Goal: Task Accomplishment & Management: Manage account settings

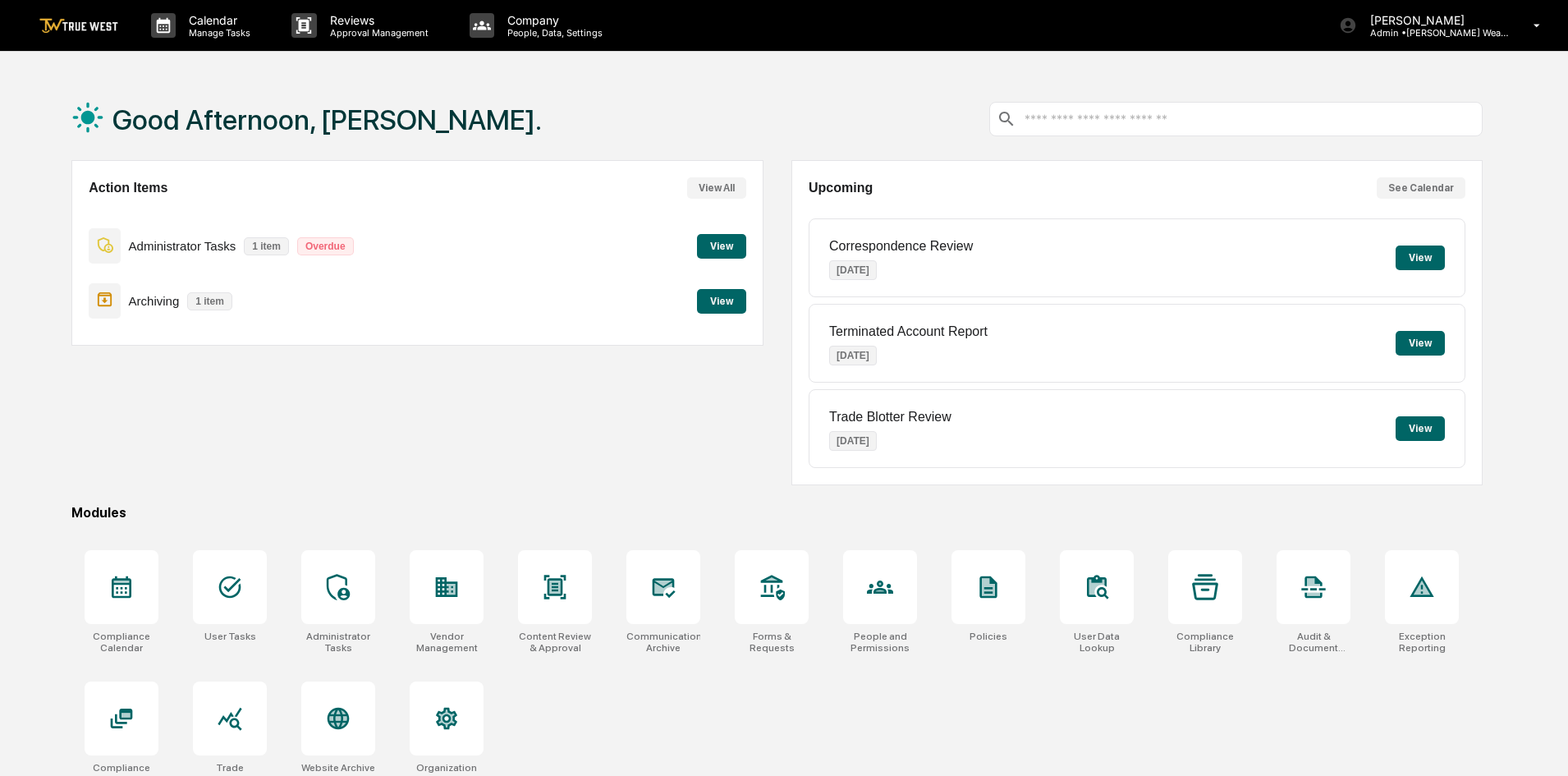
click at [716, 250] on button "View" at bounding box center [721, 245] width 49 height 25
click at [554, 23] on p "Company" at bounding box center [552, 20] width 117 height 14
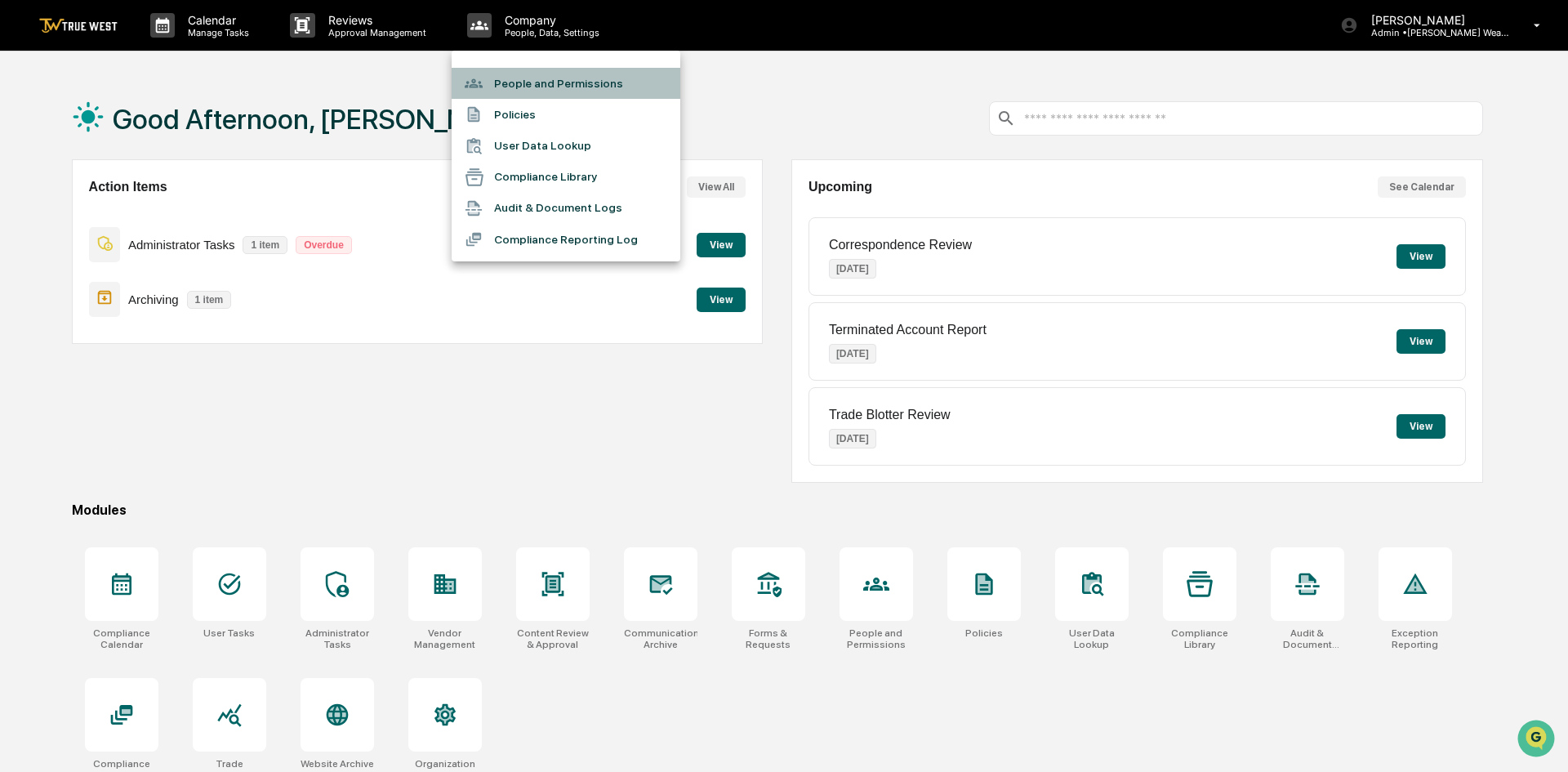
click at [581, 82] on li "People and Permissions" at bounding box center [566, 83] width 228 height 31
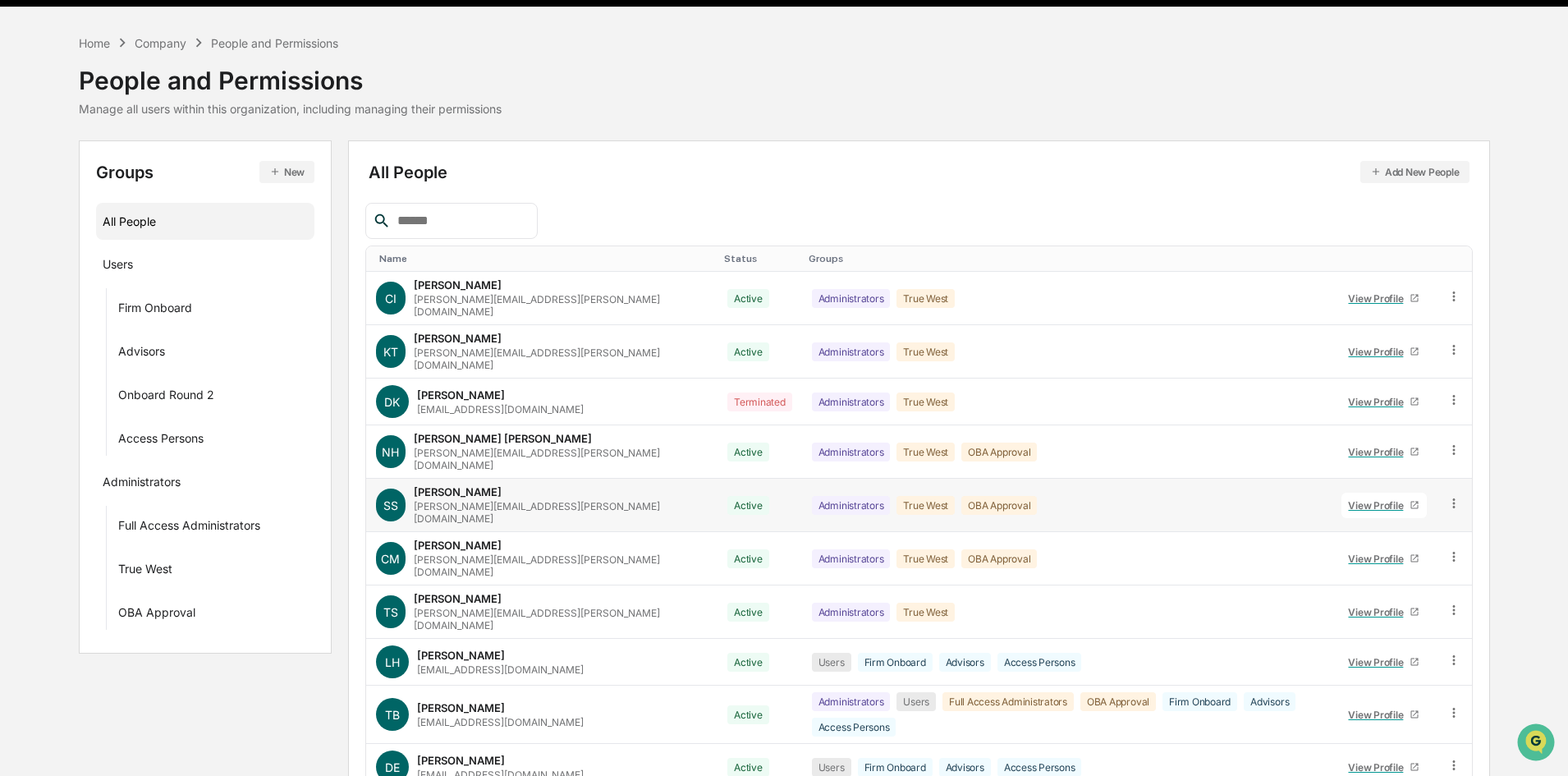
scroll to position [81, 0]
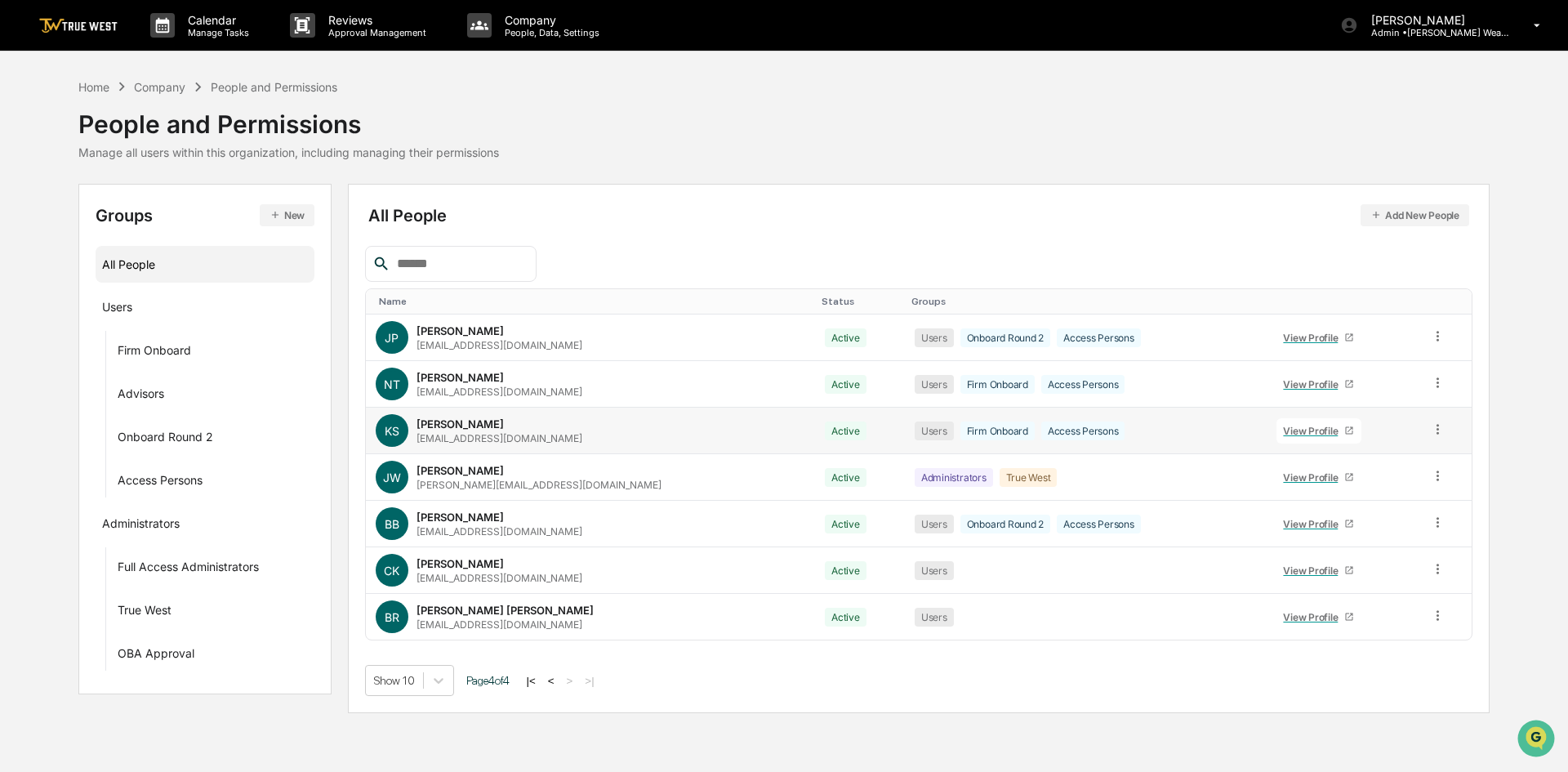
click at [1433, 432] on icon at bounding box center [1437, 429] width 16 height 16
click at [1413, 489] on div "Change Status" at bounding box center [1364, 488] width 136 height 20
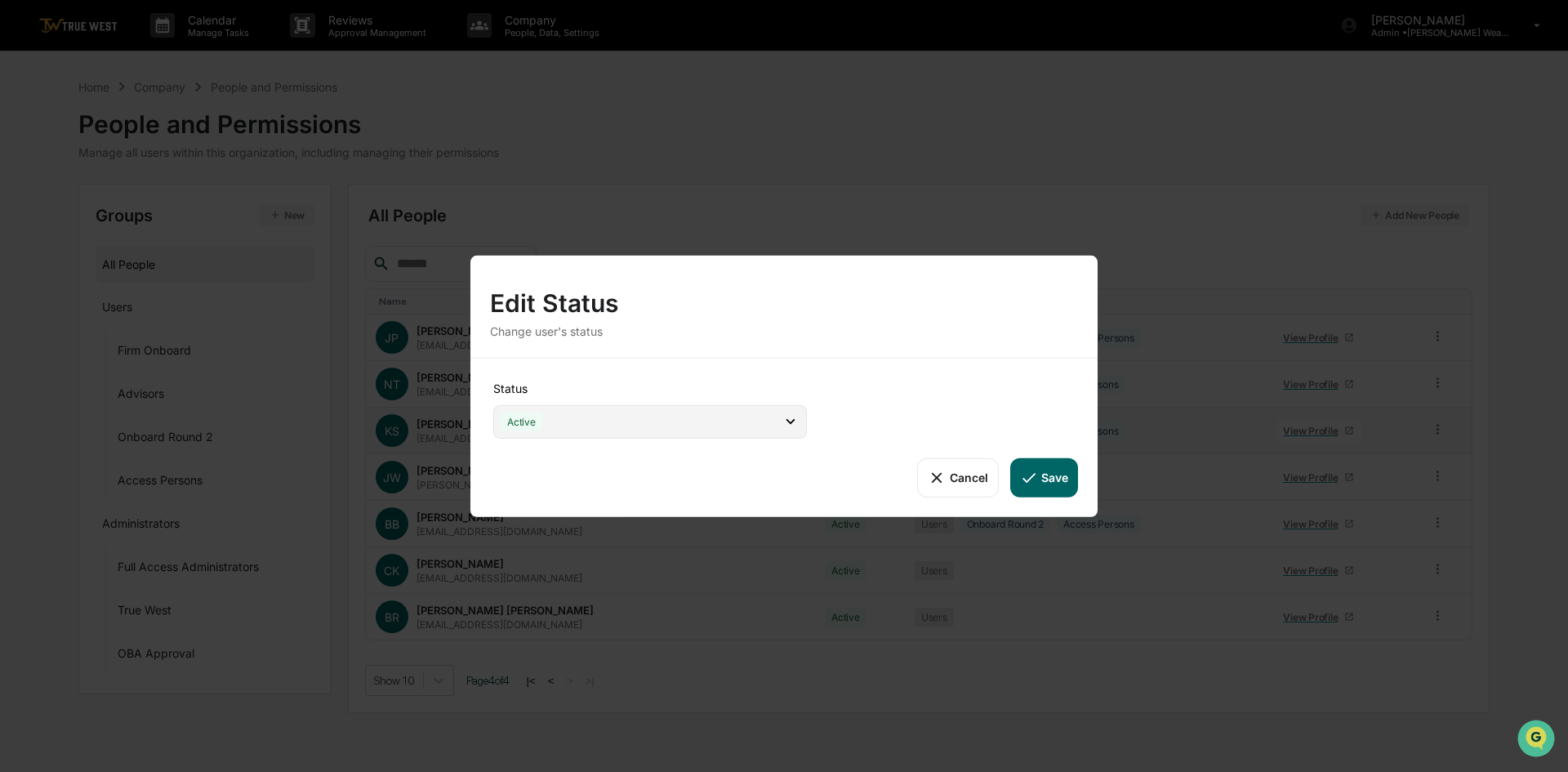
click at [648, 418] on div "Active" at bounding box center [649, 421] width 313 height 33
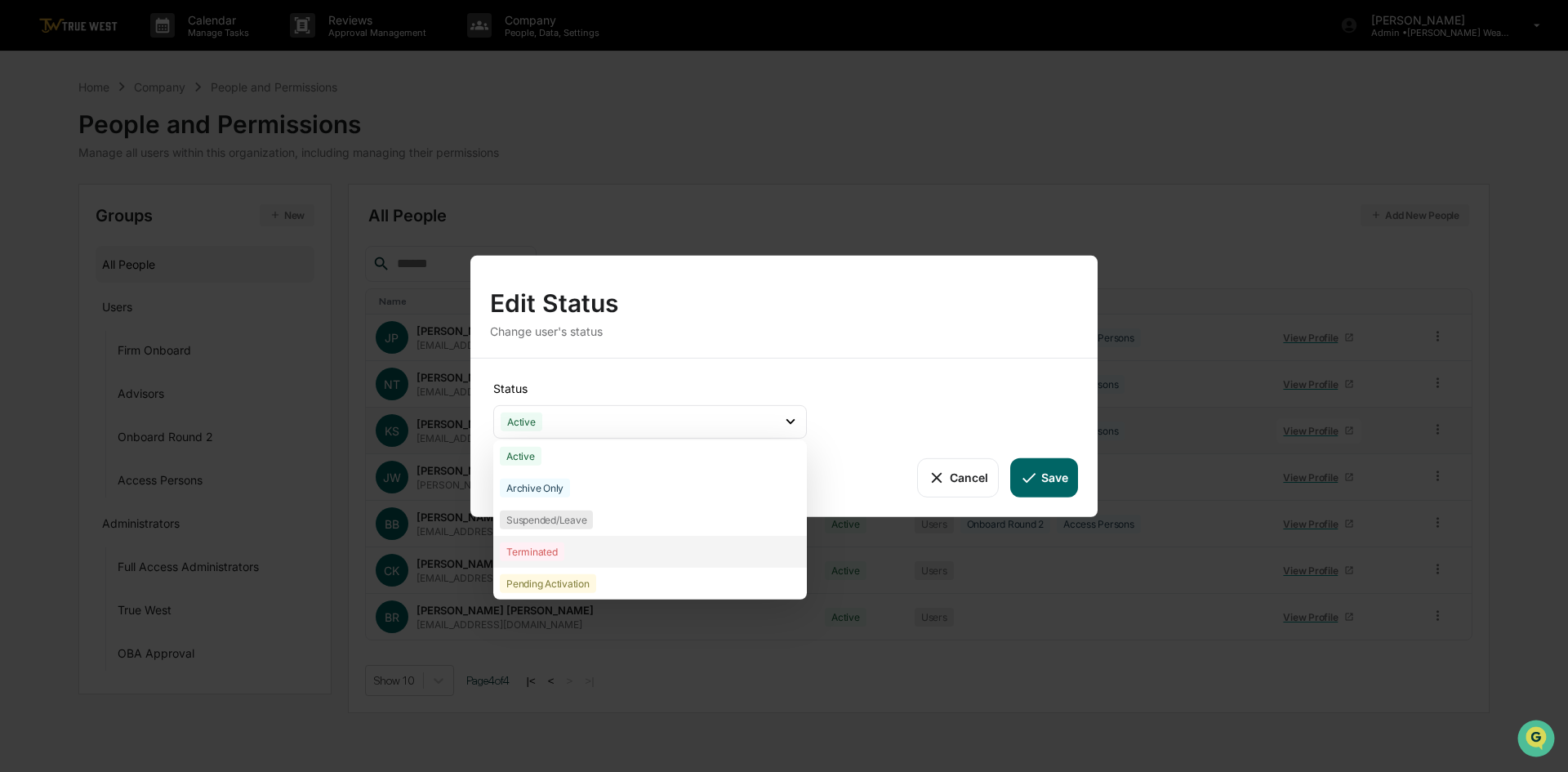
click at [558, 548] on div "Terminated" at bounding box center [532, 550] width 64 height 19
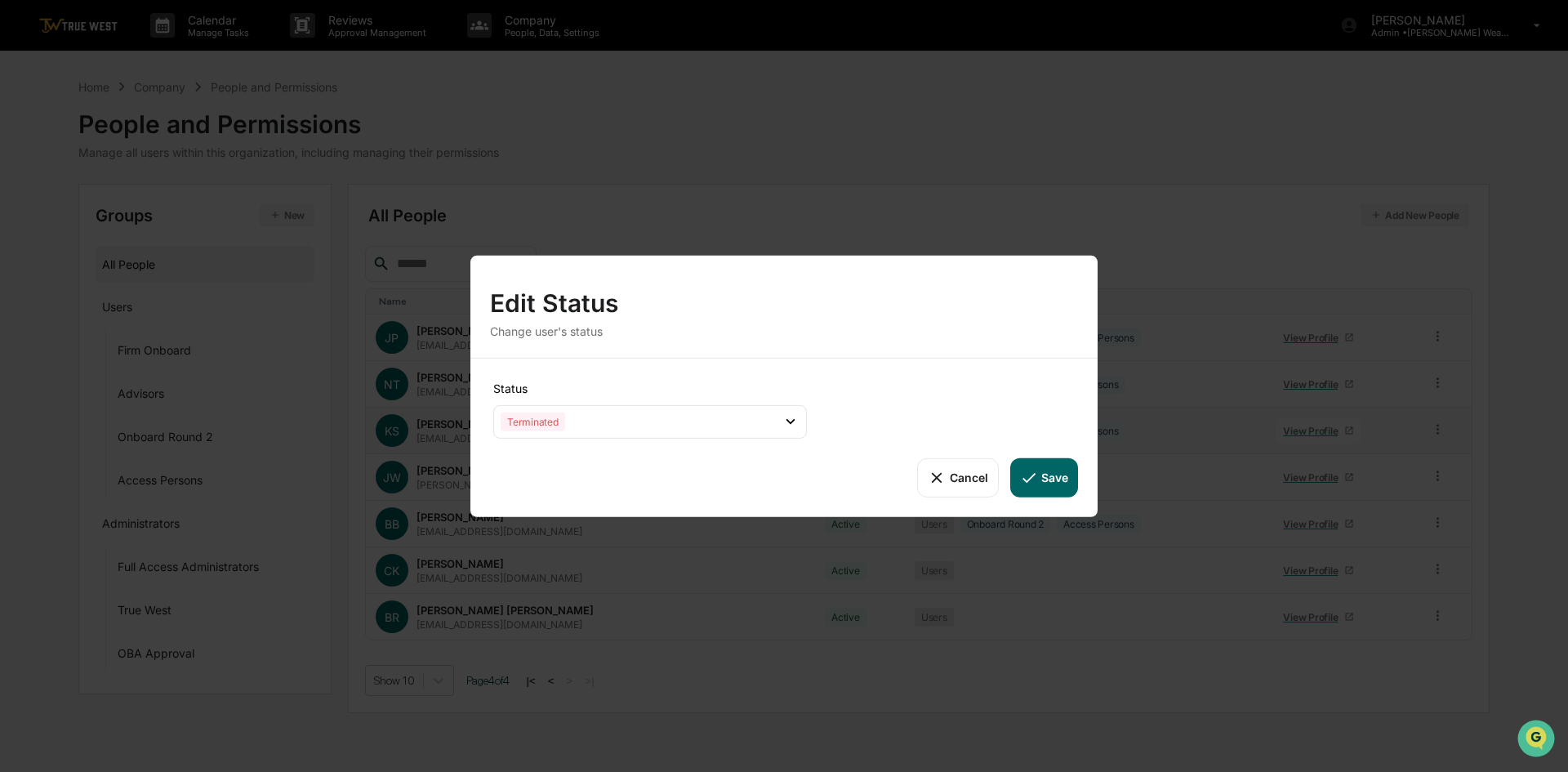
click at [1048, 477] on button "Save" at bounding box center [1043, 477] width 67 height 39
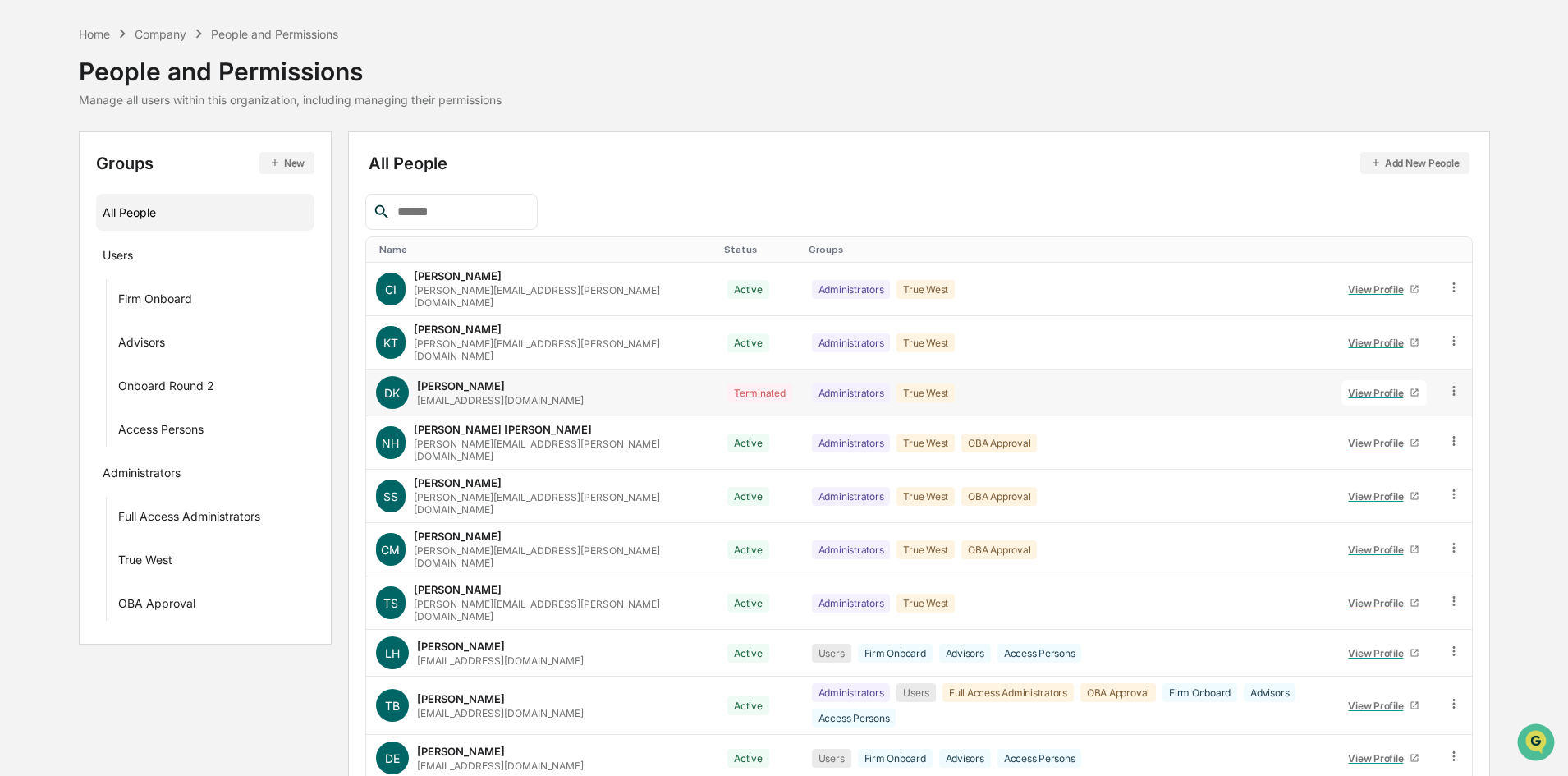
scroll to position [81, 0]
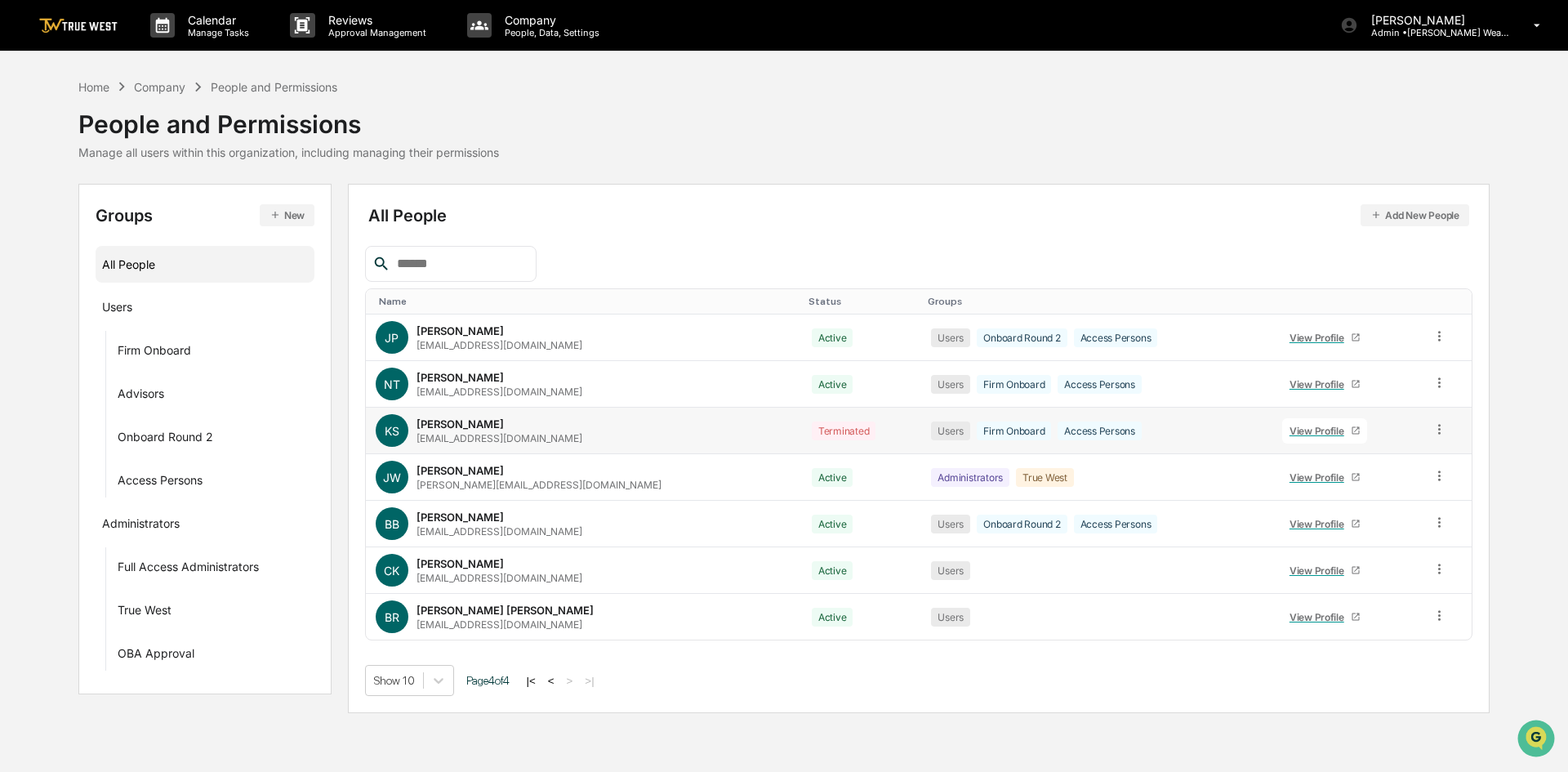
click at [1435, 431] on icon at bounding box center [1439, 429] width 16 height 16
click at [1384, 492] on div "Change Status" at bounding box center [1365, 488] width 136 height 20
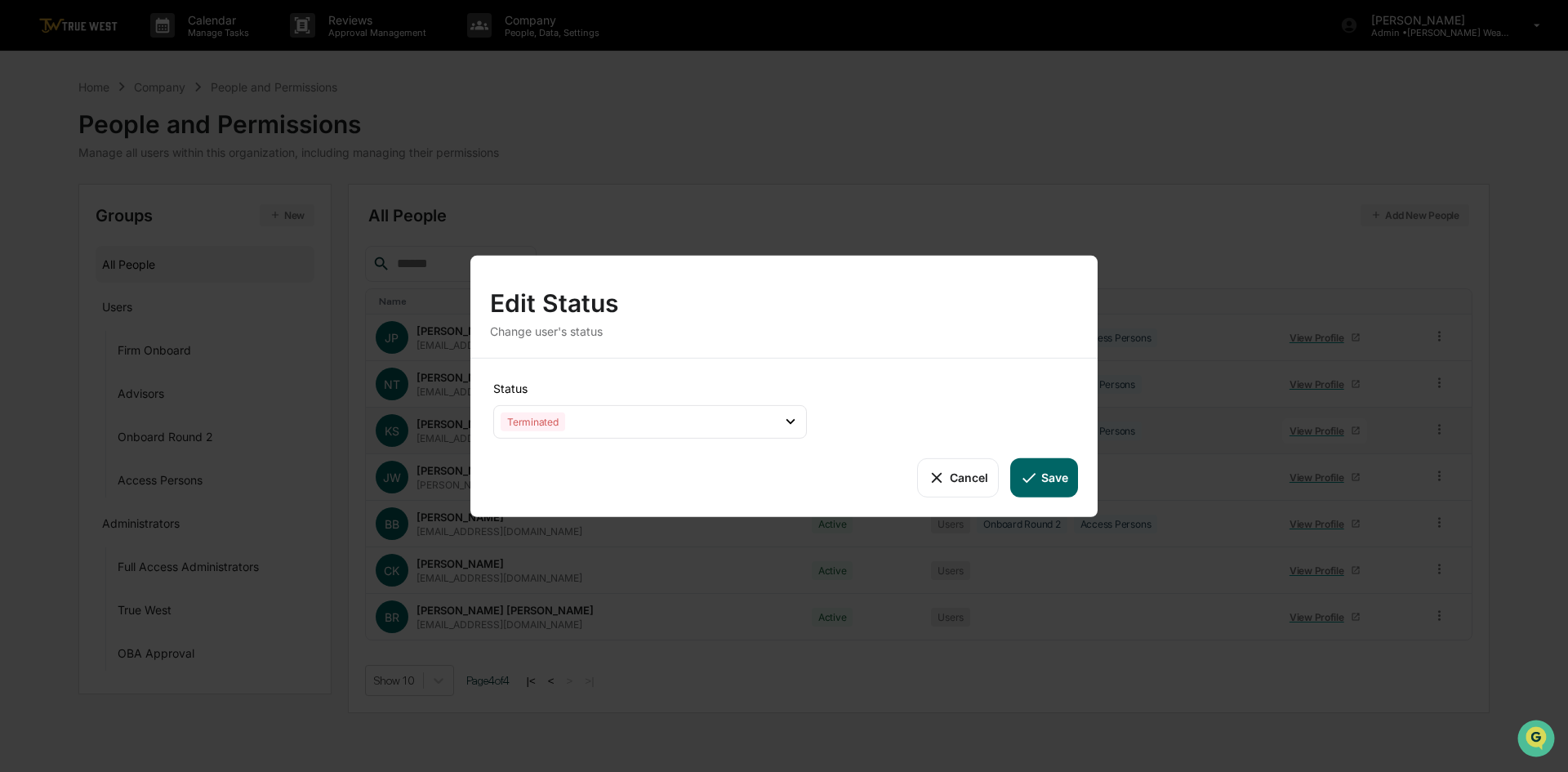
click at [971, 476] on button "Cancel" at bounding box center [957, 477] width 81 height 39
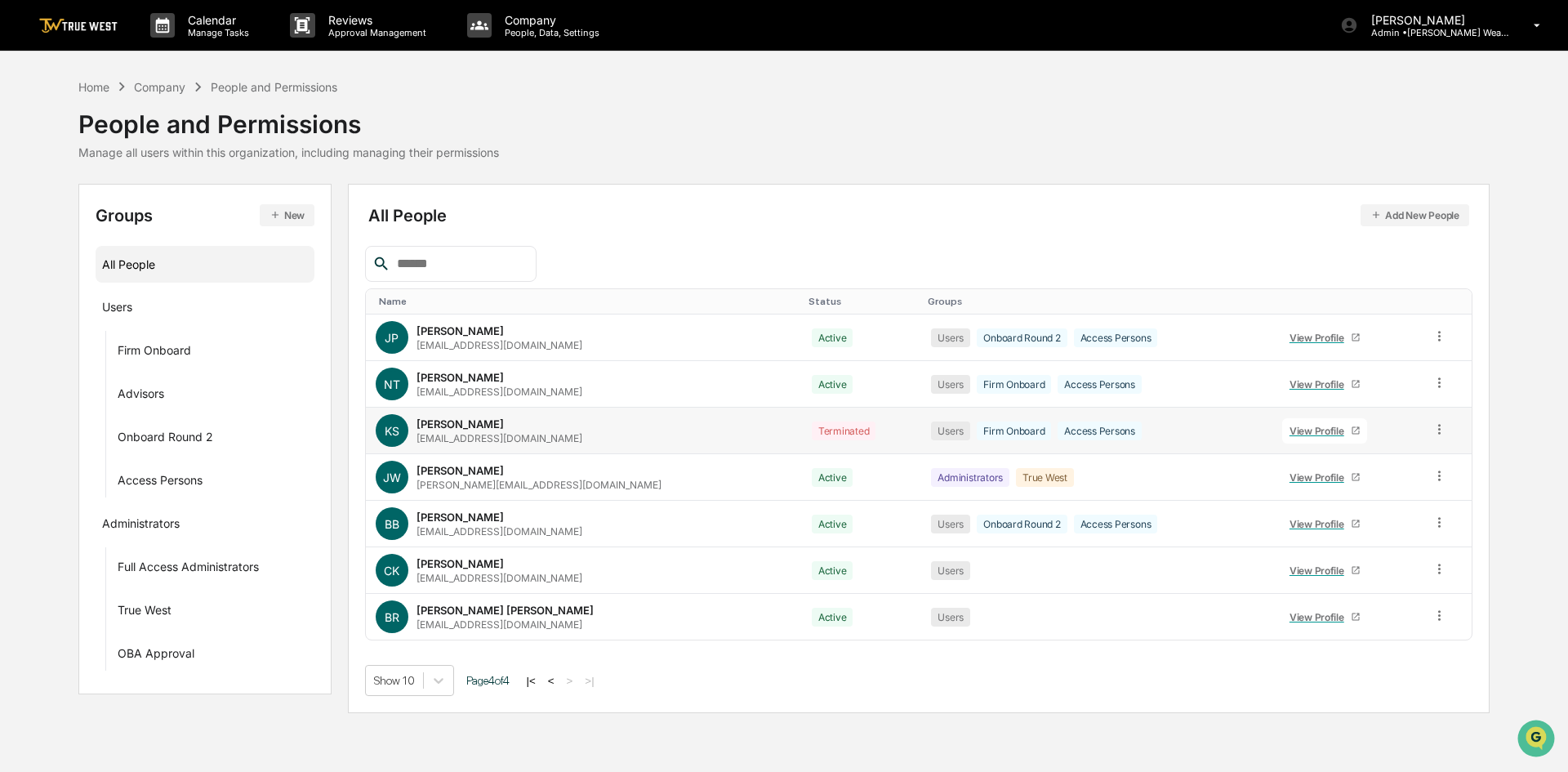
click at [1437, 439] on td at bounding box center [1446, 431] width 50 height 47
click at [1434, 436] on icon at bounding box center [1439, 429] width 16 height 16
click at [1408, 458] on div "Groups & Permissions" at bounding box center [1365, 456] width 136 height 20
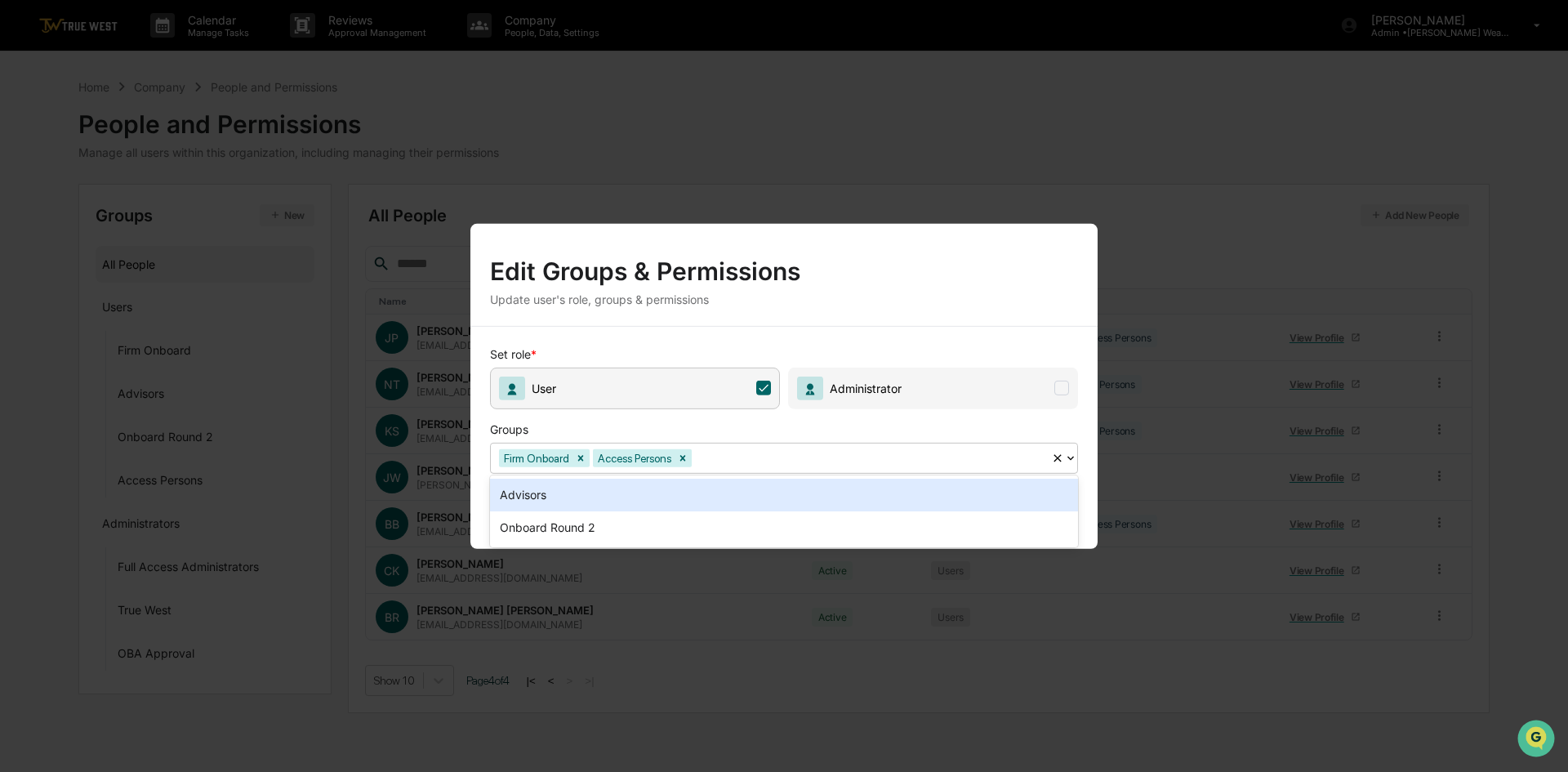
click at [1065, 457] on icon at bounding box center [1069, 457] width 13 height 13
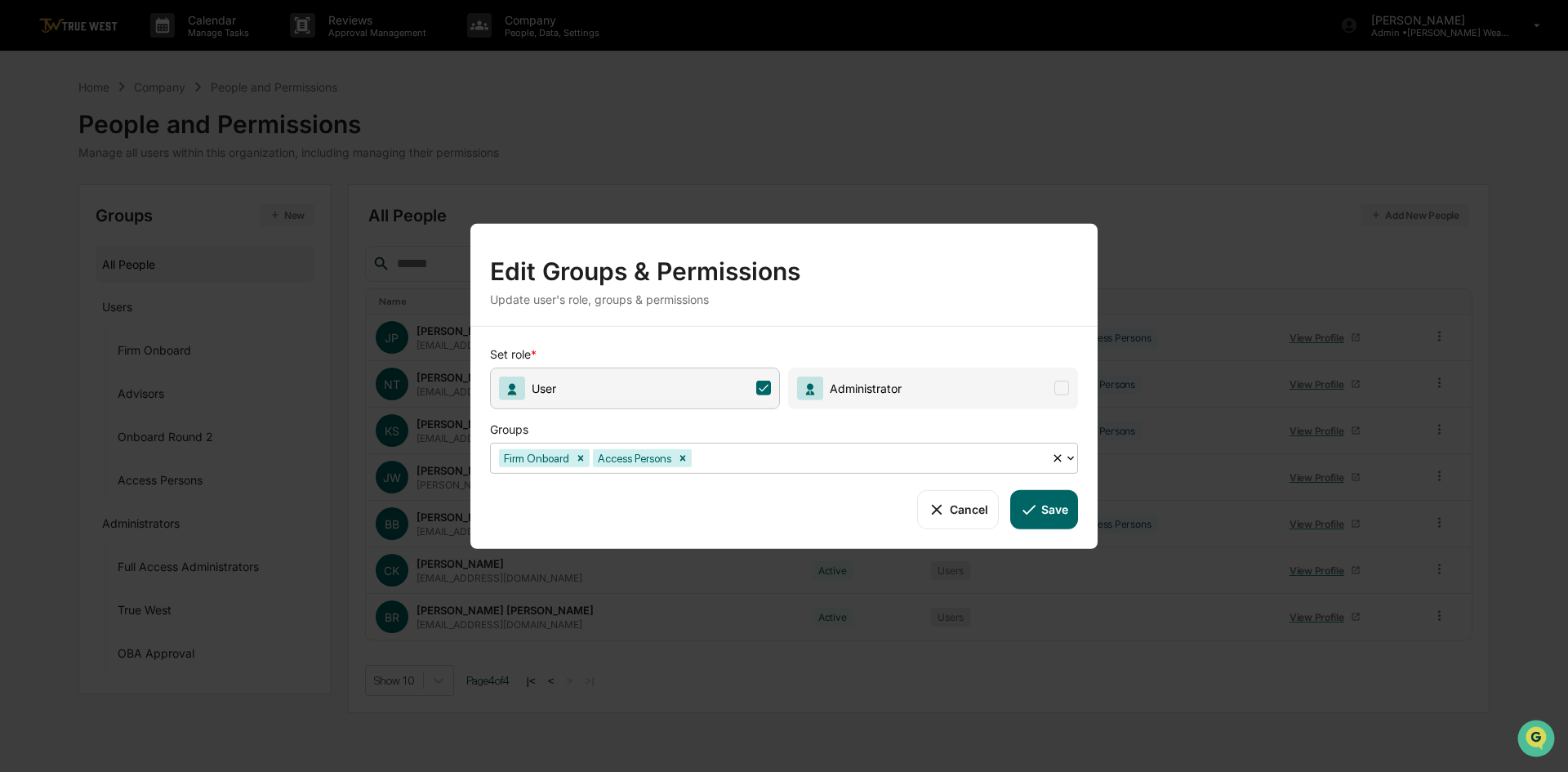
click at [1065, 457] on icon at bounding box center [1069, 457] width 13 height 13
click at [765, 385] on icon at bounding box center [763, 387] width 15 height 15
click at [765, 385] on span at bounding box center [763, 387] width 15 height 15
click at [958, 503] on button "Cancel" at bounding box center [957, 508] width 81 height 39
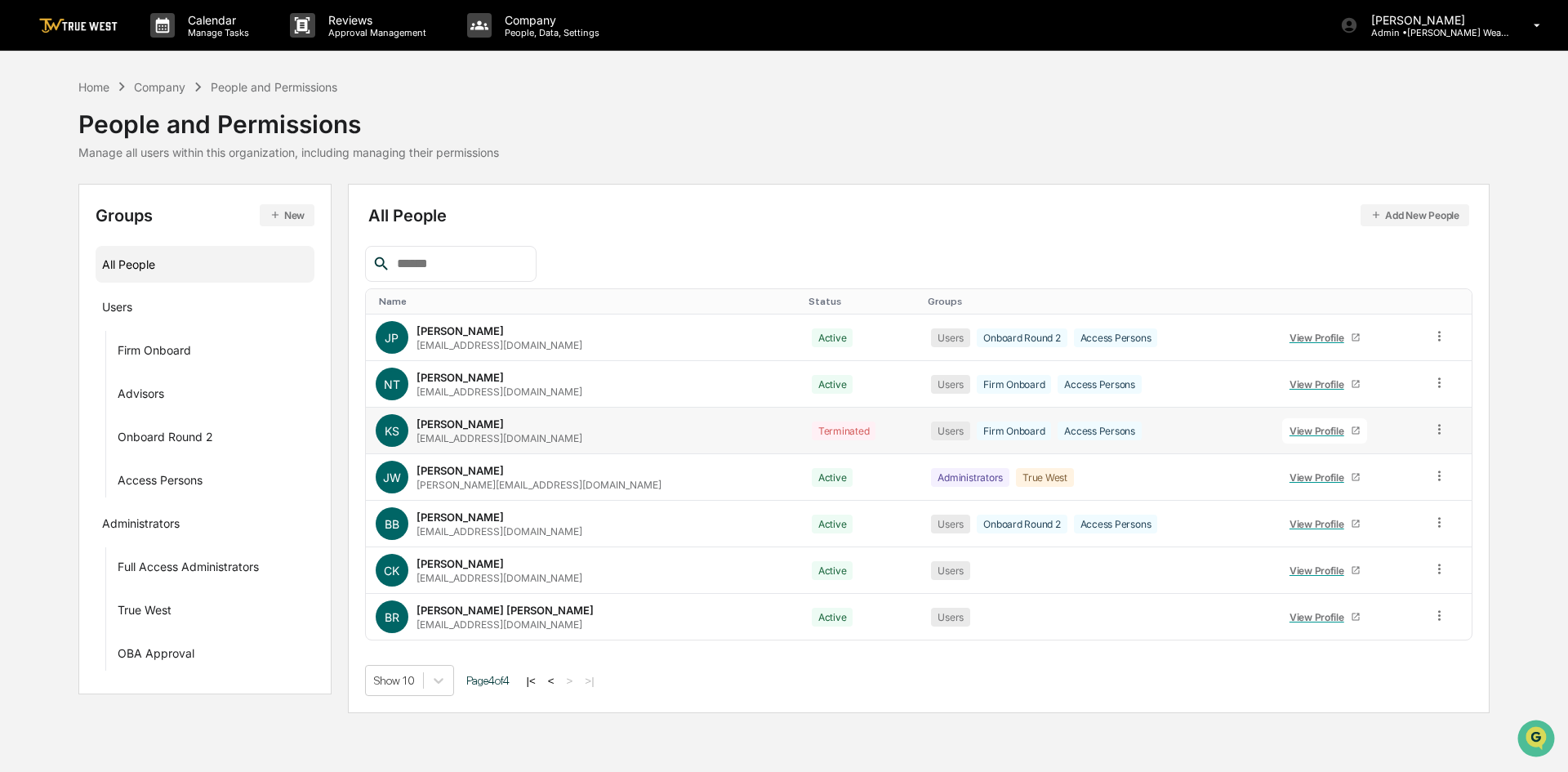
click at [1289, 431] on div "View Profile" at bounding box center [1319, 430] width 61 height 13
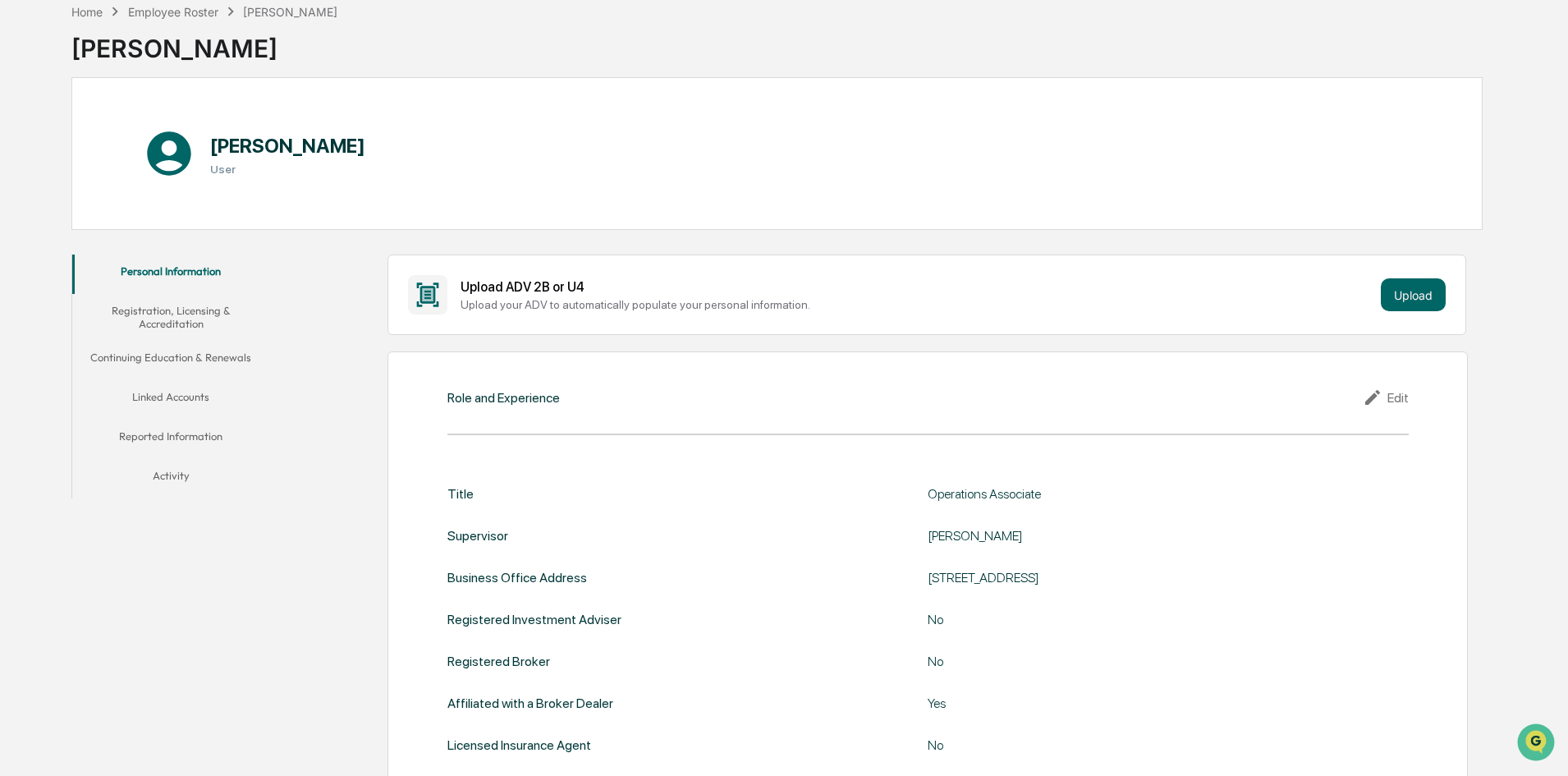
scroll to position [82, 0]
